Goal: Find specific page/section: Find specific page/section

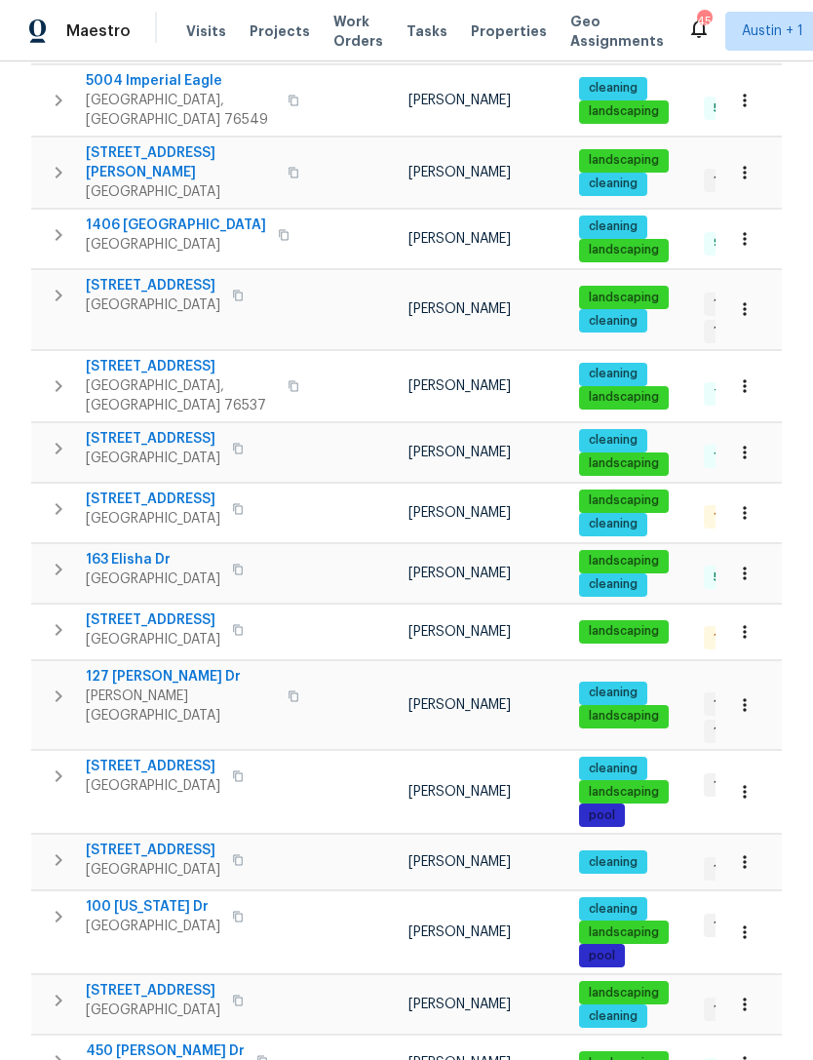
scroll to position [465, 0]
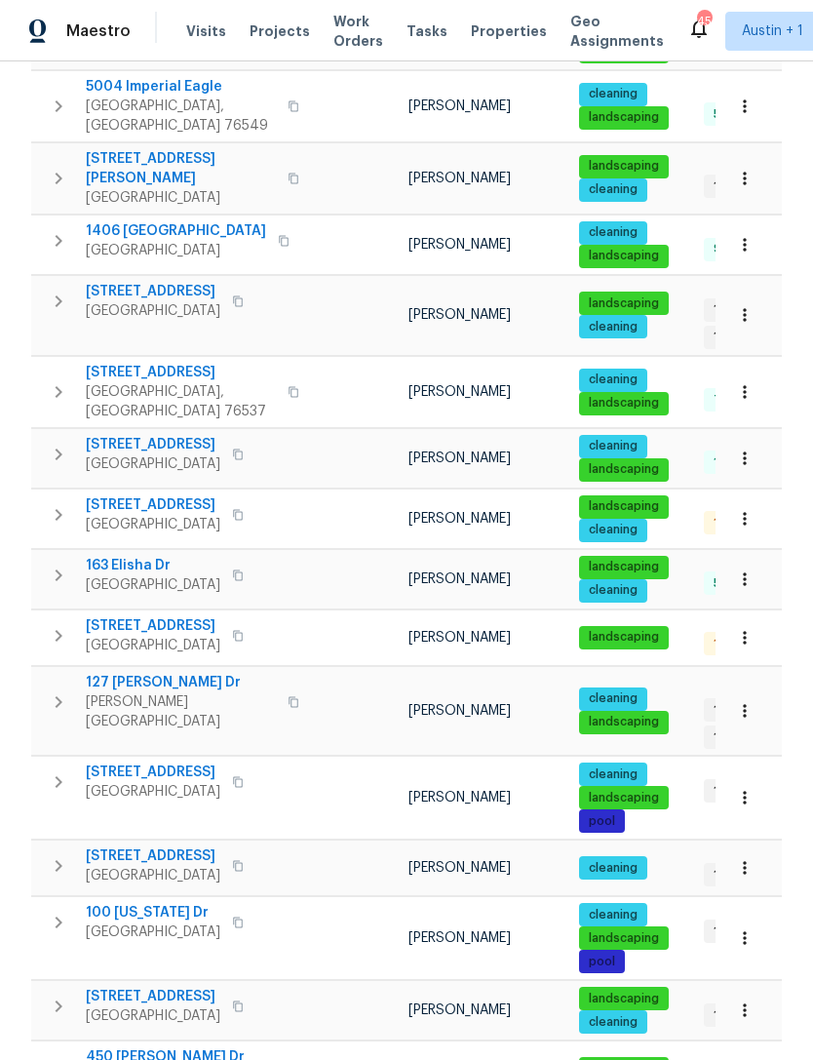
click at [132, 282] on span "[STREET_ADDRESS]" at bounding box center [153, 291] width 135 height 19
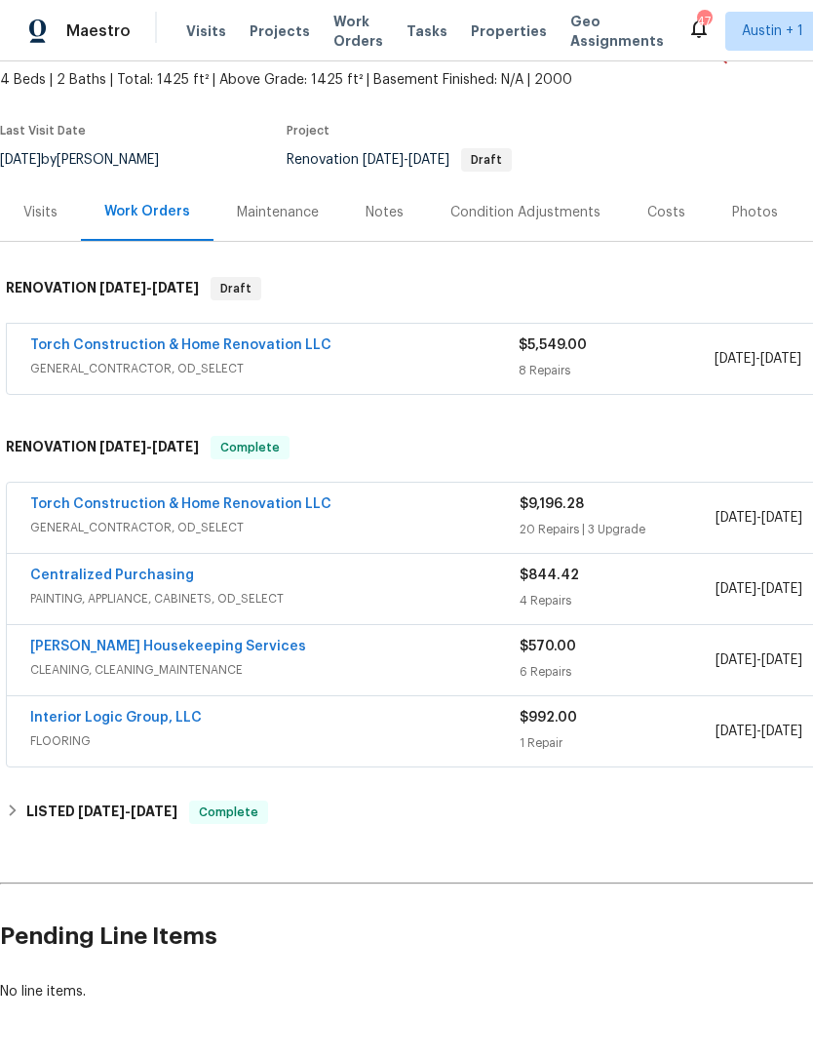
scroll to position [112, 0]
click at [62, 340] on link "Torch Construction & Home Renovation LLC" at bounding box center [180, 345] width 301 height 14
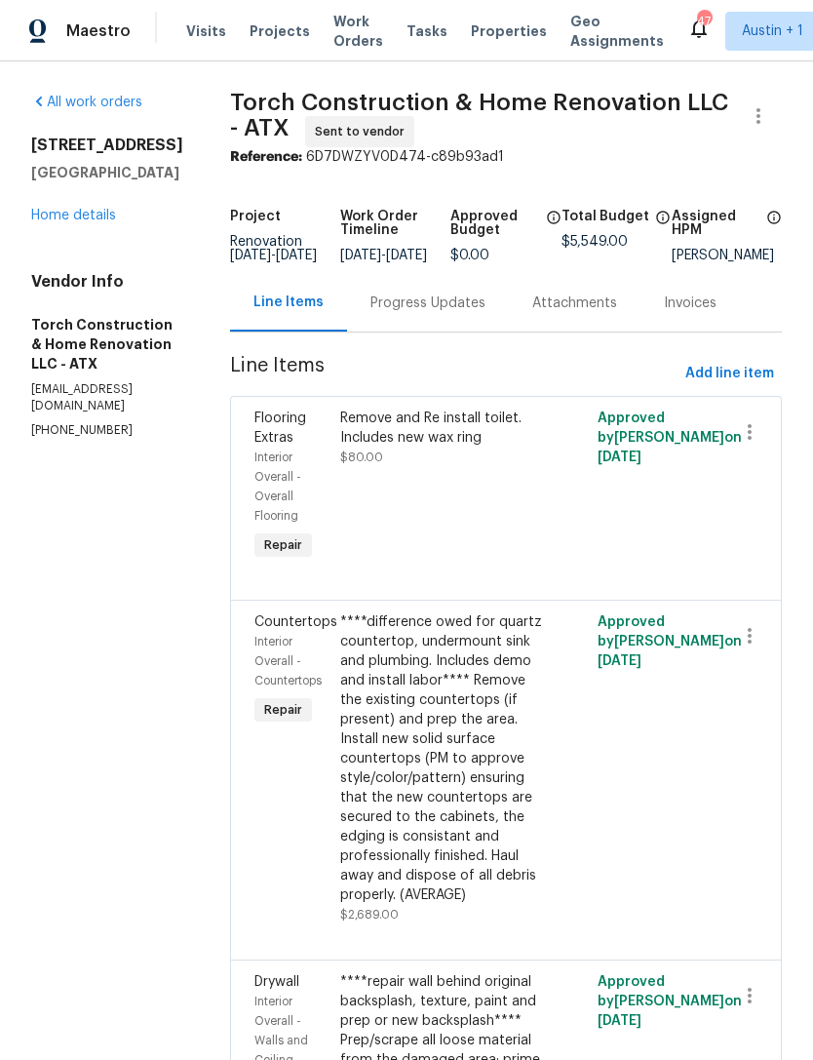
click at [53, 219] on link "Home details" at bounding box center [73, 216] width 85 height 14
